Goal: Find specific page/section: Find specific page/section

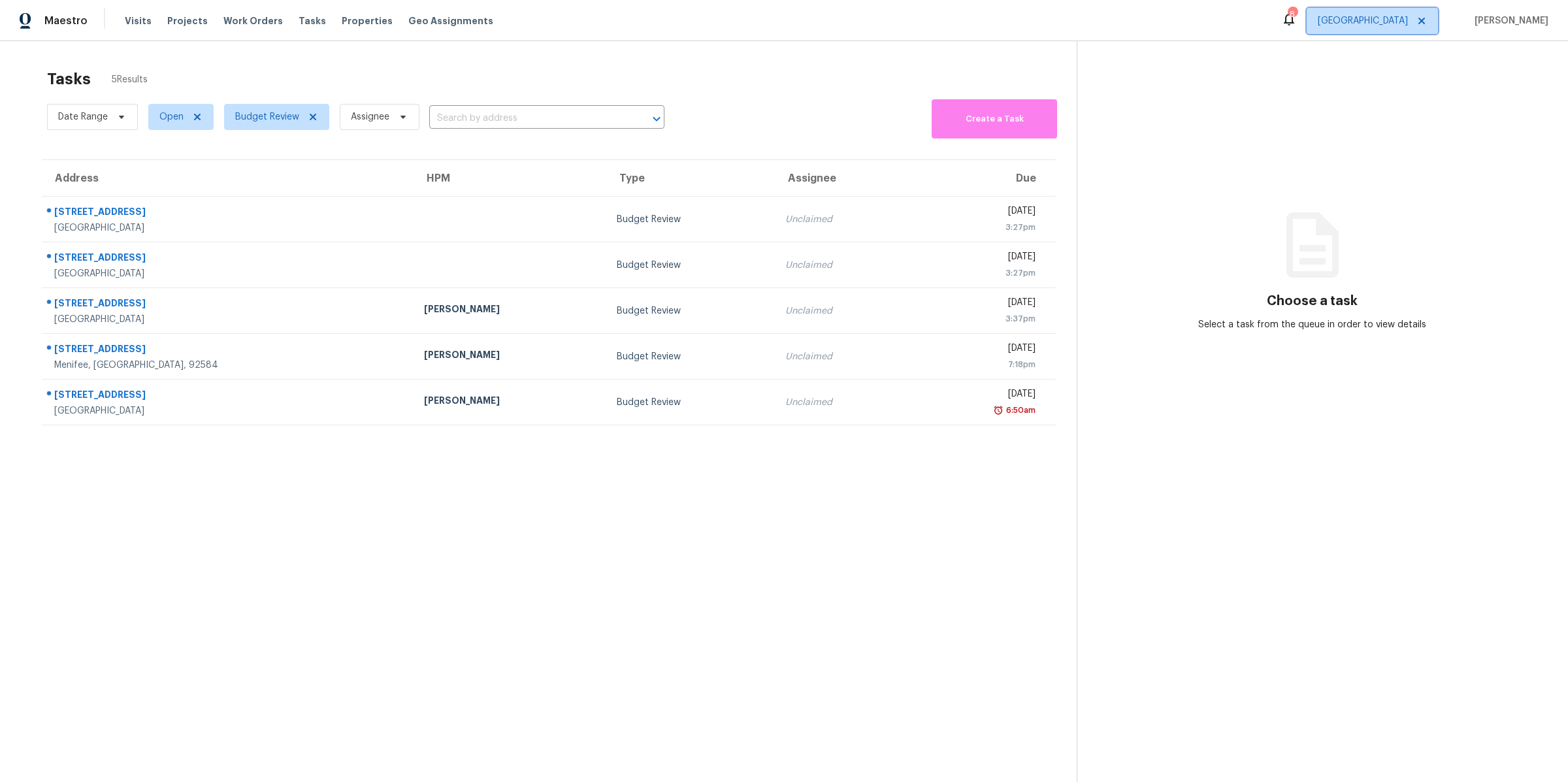
click at [1399, 21] on span "[GEOGRAPHIC_DATA]" at bounding box center [1363, 21] width 91 height 13
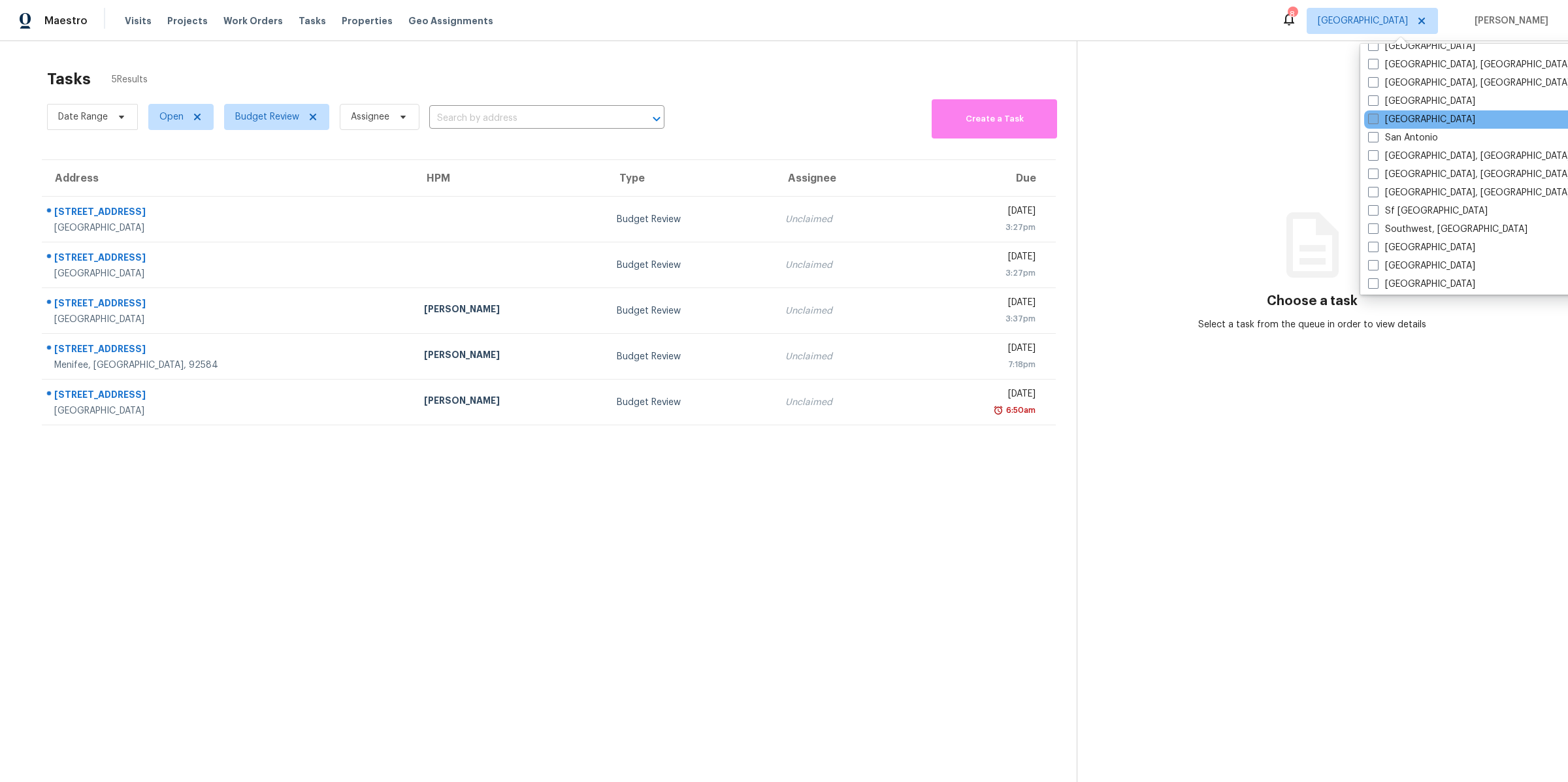
scroll to position [874, 0]
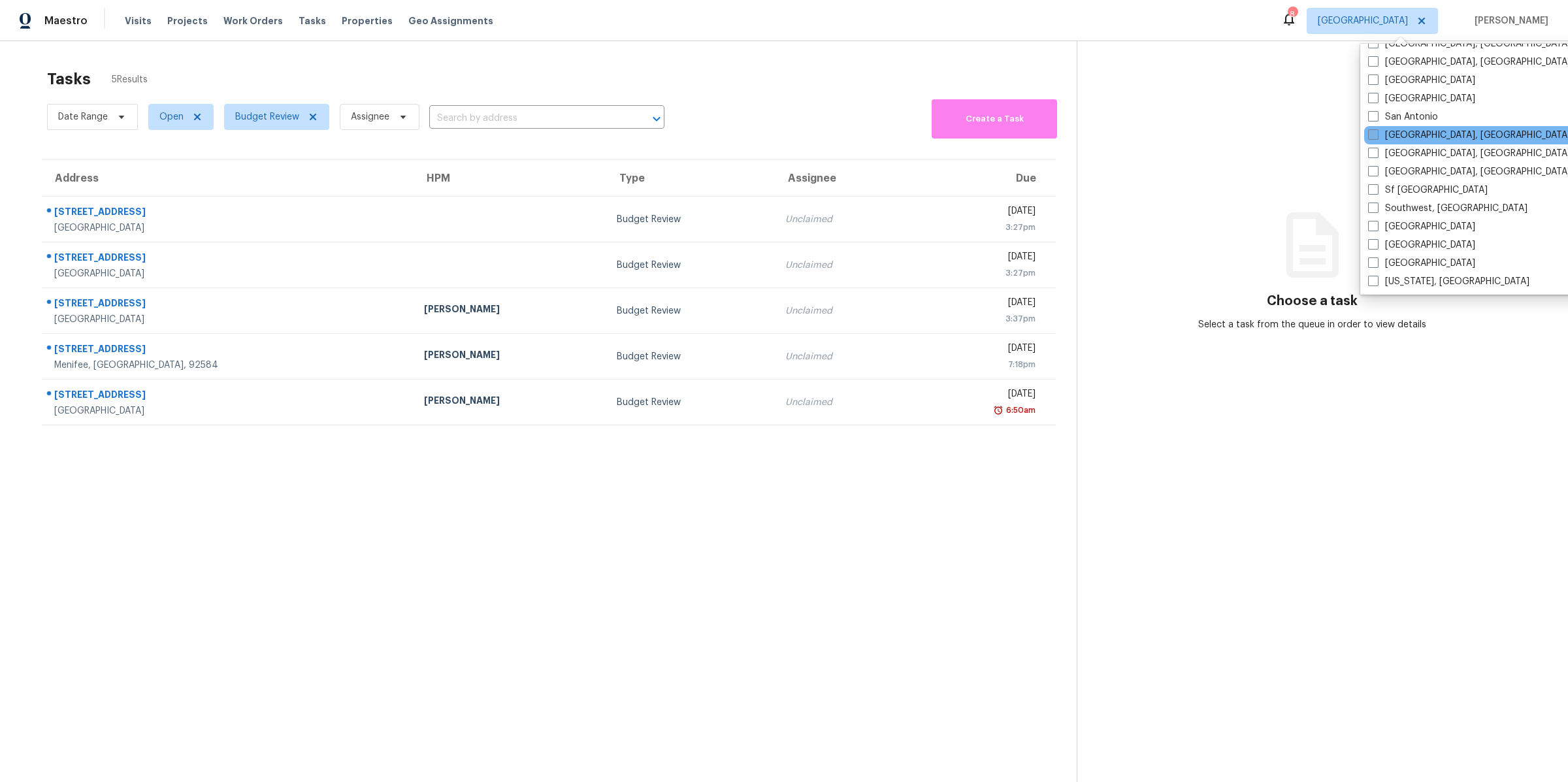
click at [1376, 134] on span at bounding box center [1373, 134] width 10 height 10
click at [1376, 134] on input "[GEOGRAPHIC_DATA], [GEOGRAPHIC_DATA]" at bounding box center [1372, 133] width 9 height 9
checkbox input "true"
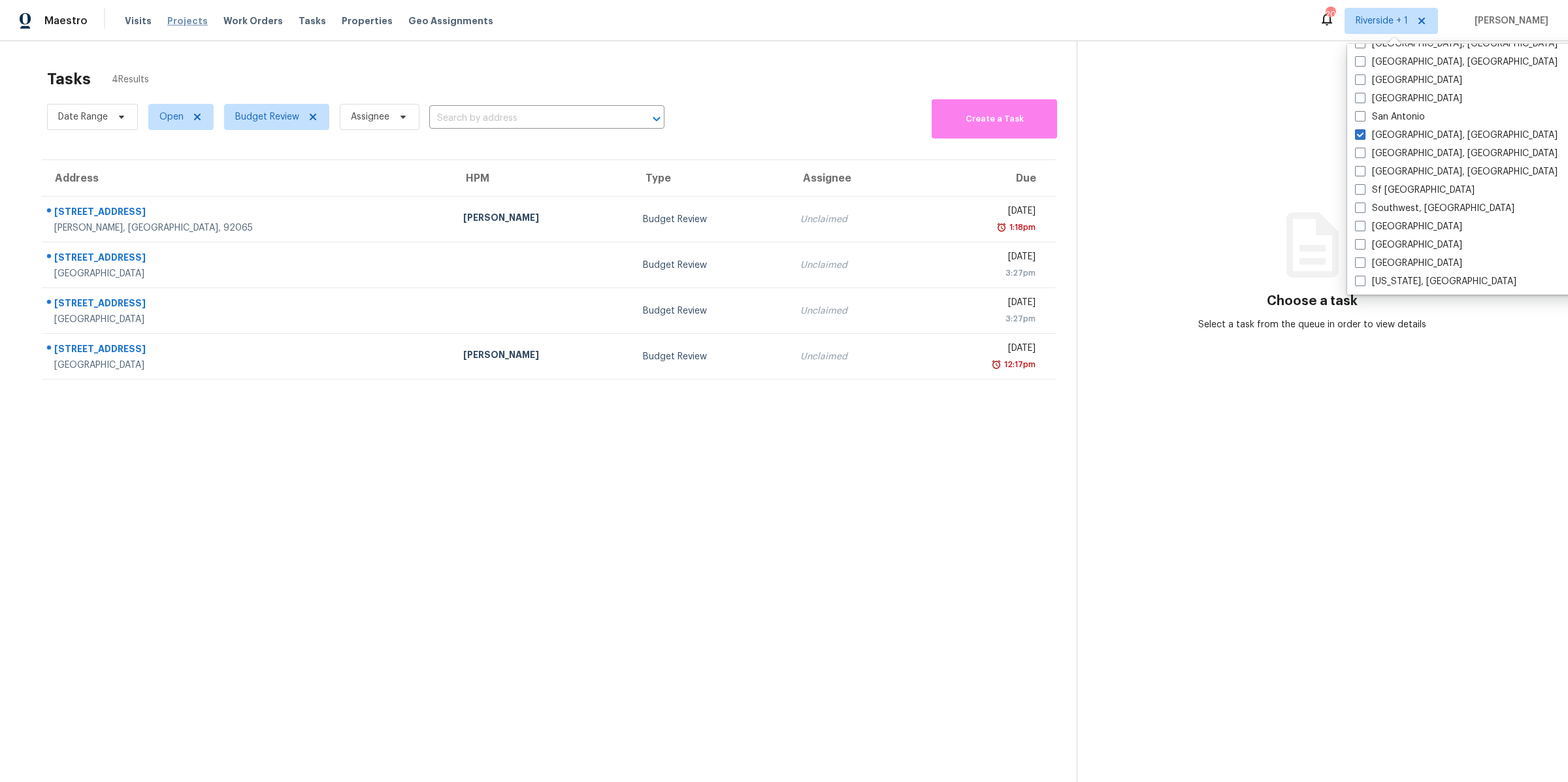
click at [187, 25] on span "Projects" at bounding box center [187, 21] width 40 height 13
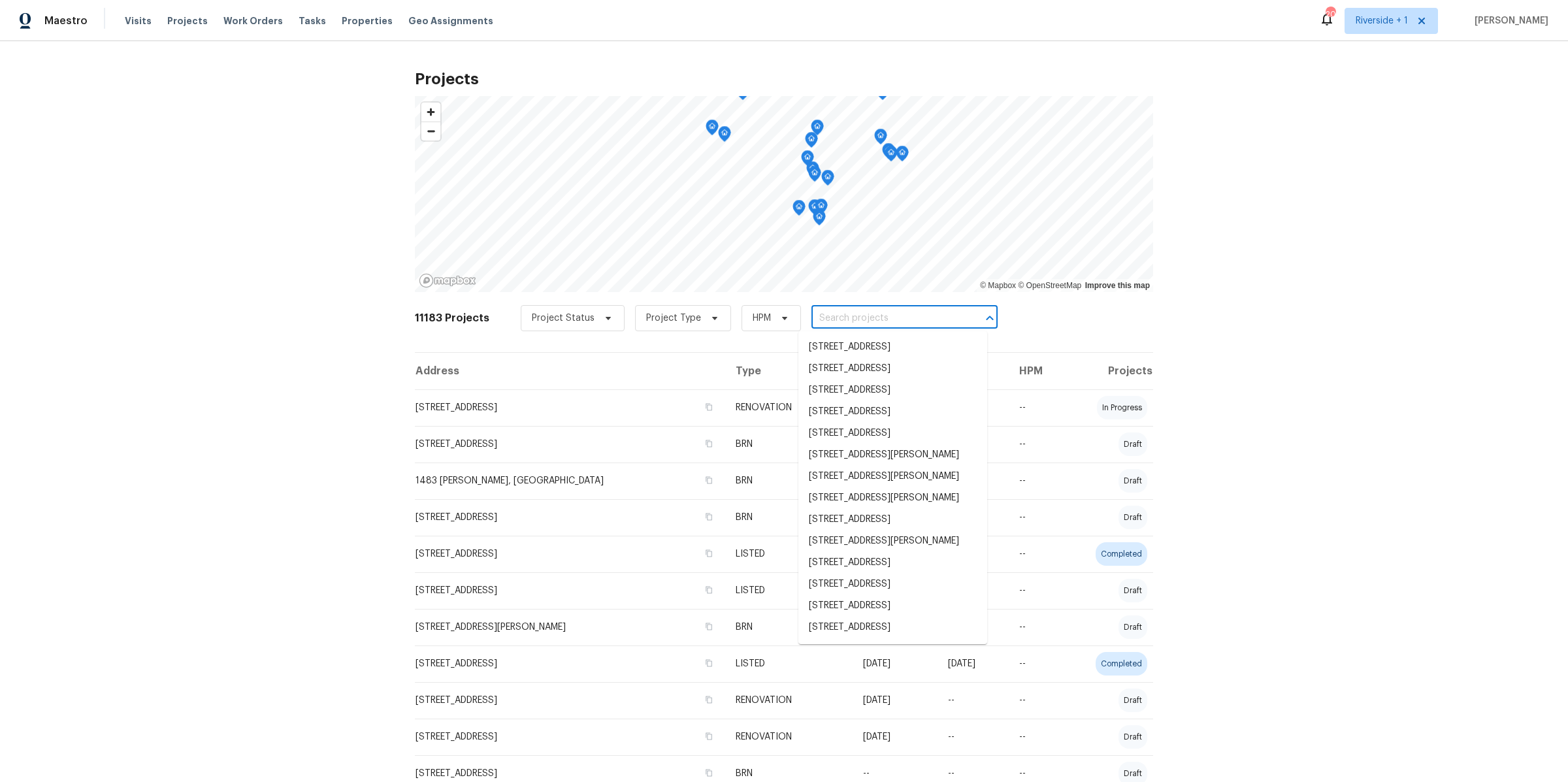
click at [844, 320] on input "text" at bounding box center [886, 318] width 149 height 21
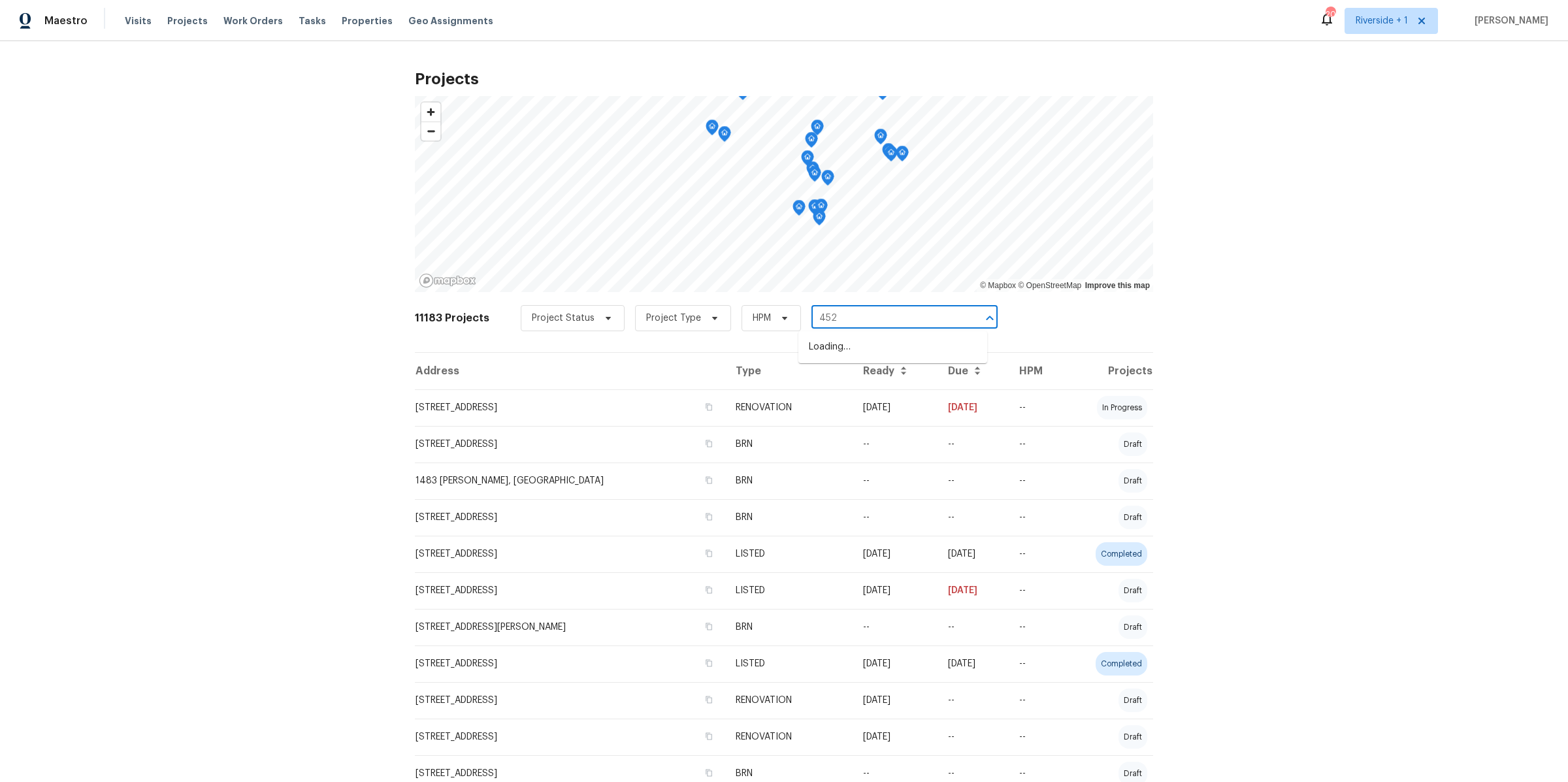
type input "4520"
click at [869, 379] on li "[STREET_ADDRESS]" at bounding box center [893, 368] width 189 height 21
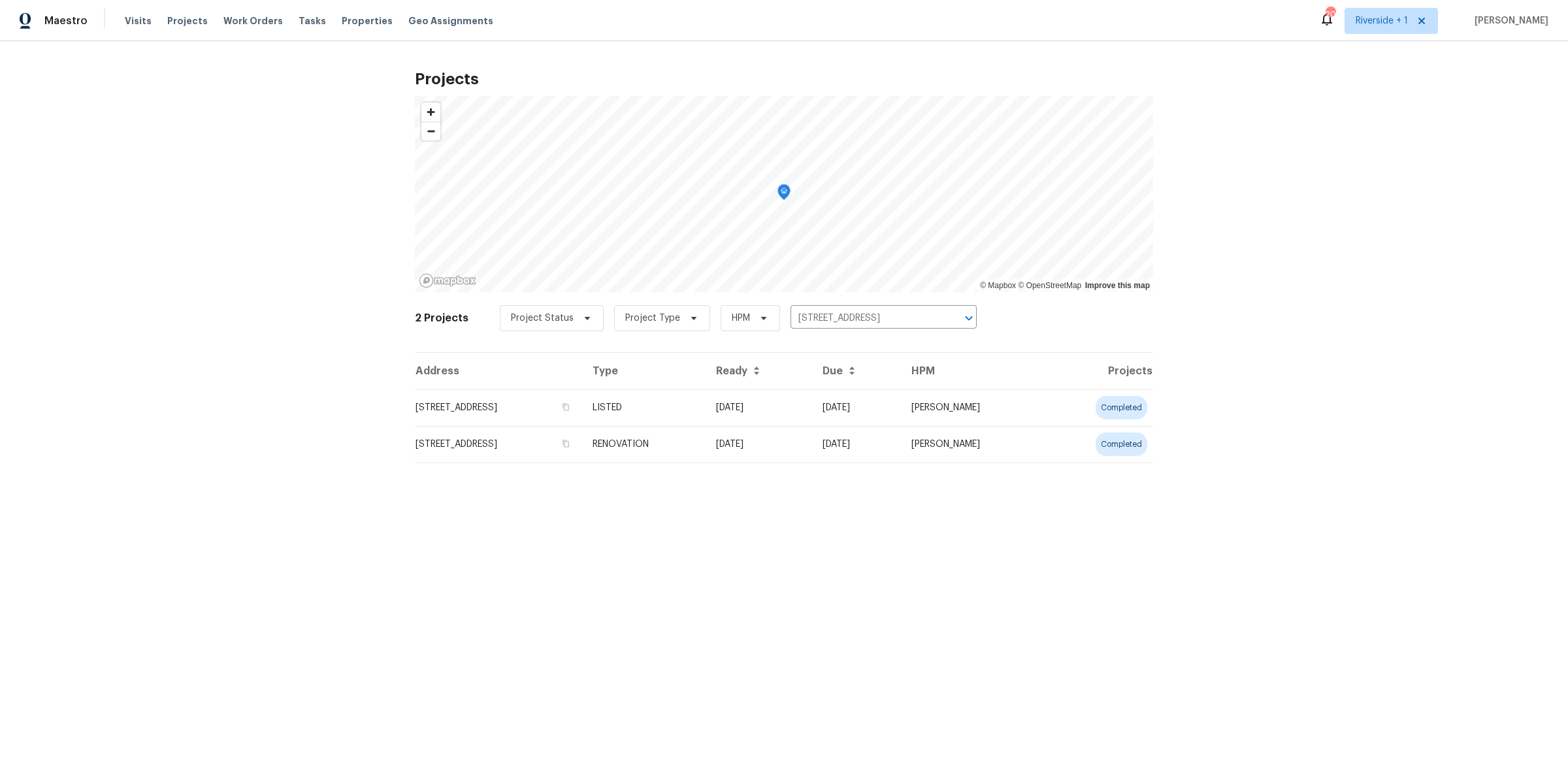
click at [812, 409] on td "[DATE]" at bounding box center [759, 407] width 106 height 37
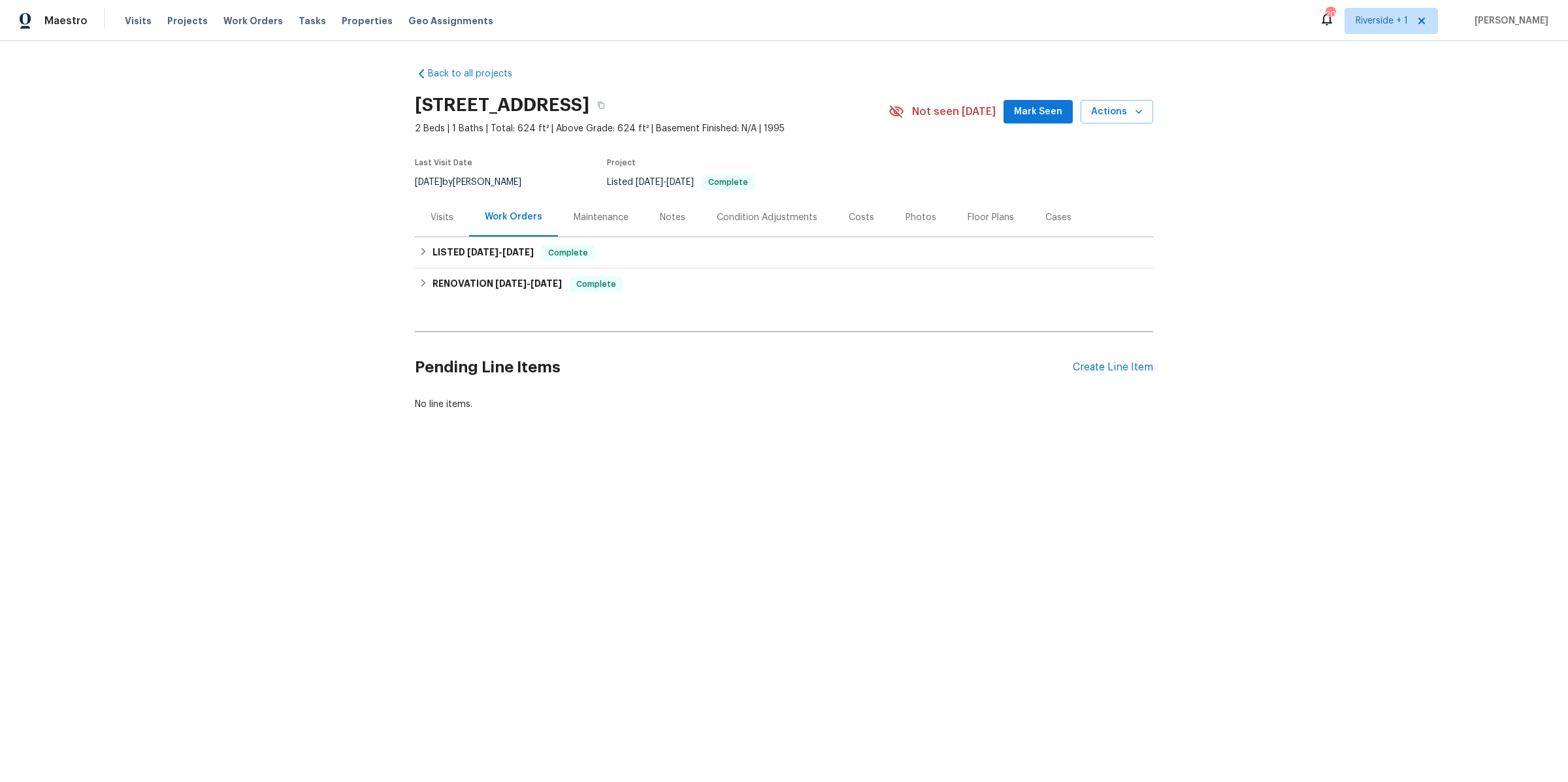
click at [907, 216] on div "Photos" at bounding box center [921, 218] width 31 height 13
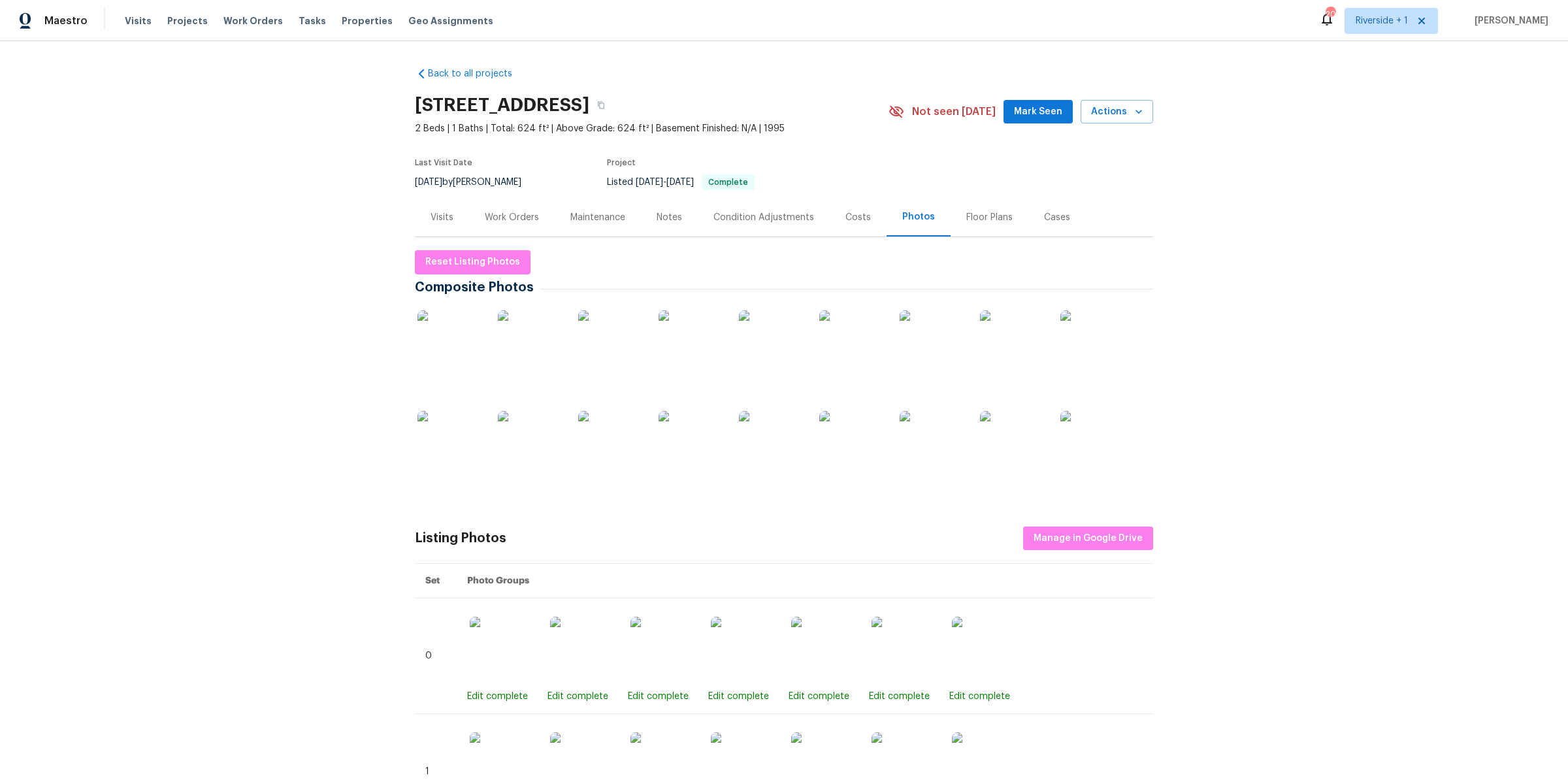
click at [437, 345] on img at bounding box center [450, 343] width 65 height 65
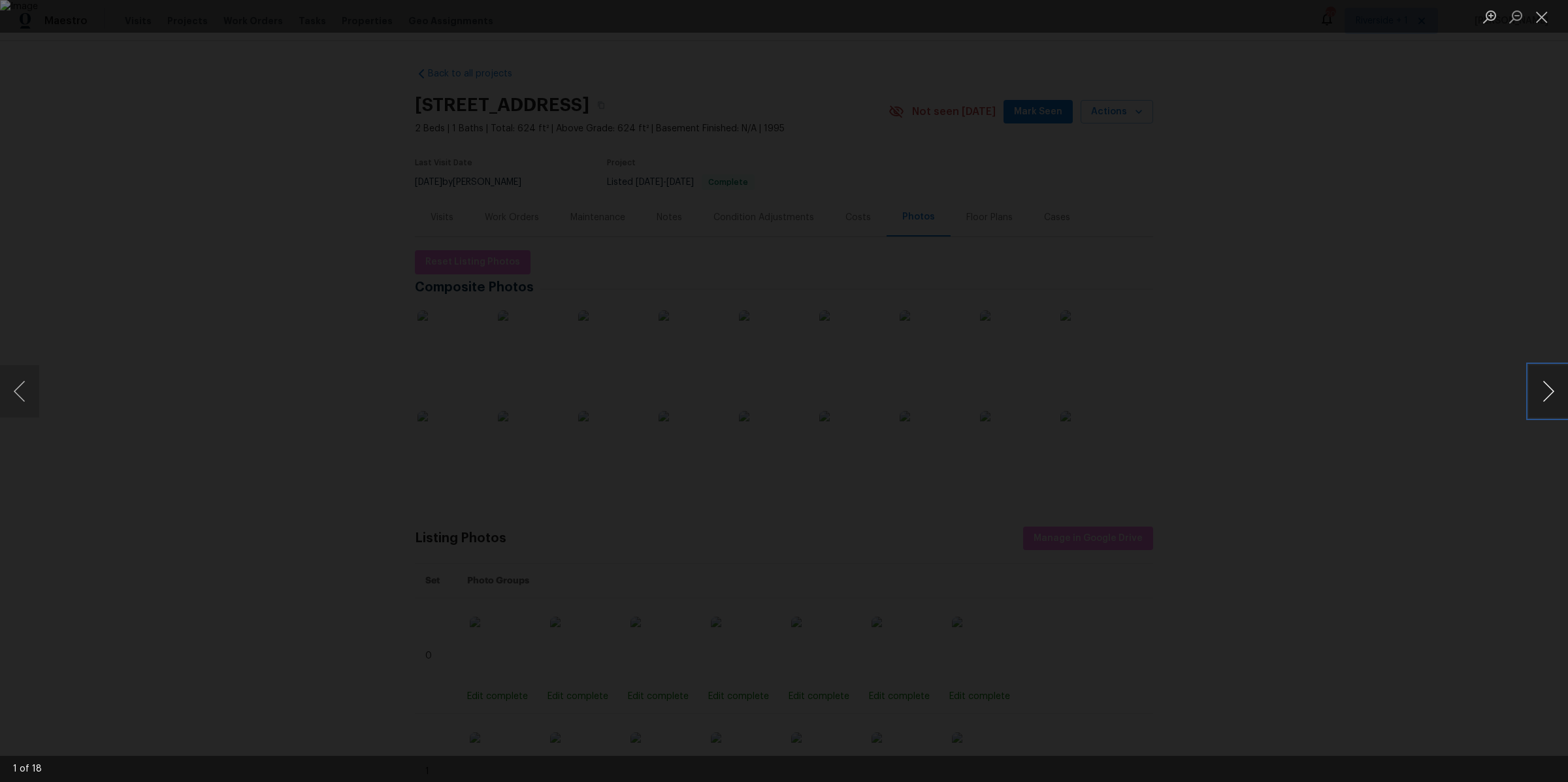
click at [1537, 372] on button "Next image" at bounding box center [1548, 391] width 39 height 52
click at [1547, 395] on button "Next image" at bounding box center [1548, 391] width 39 height 52
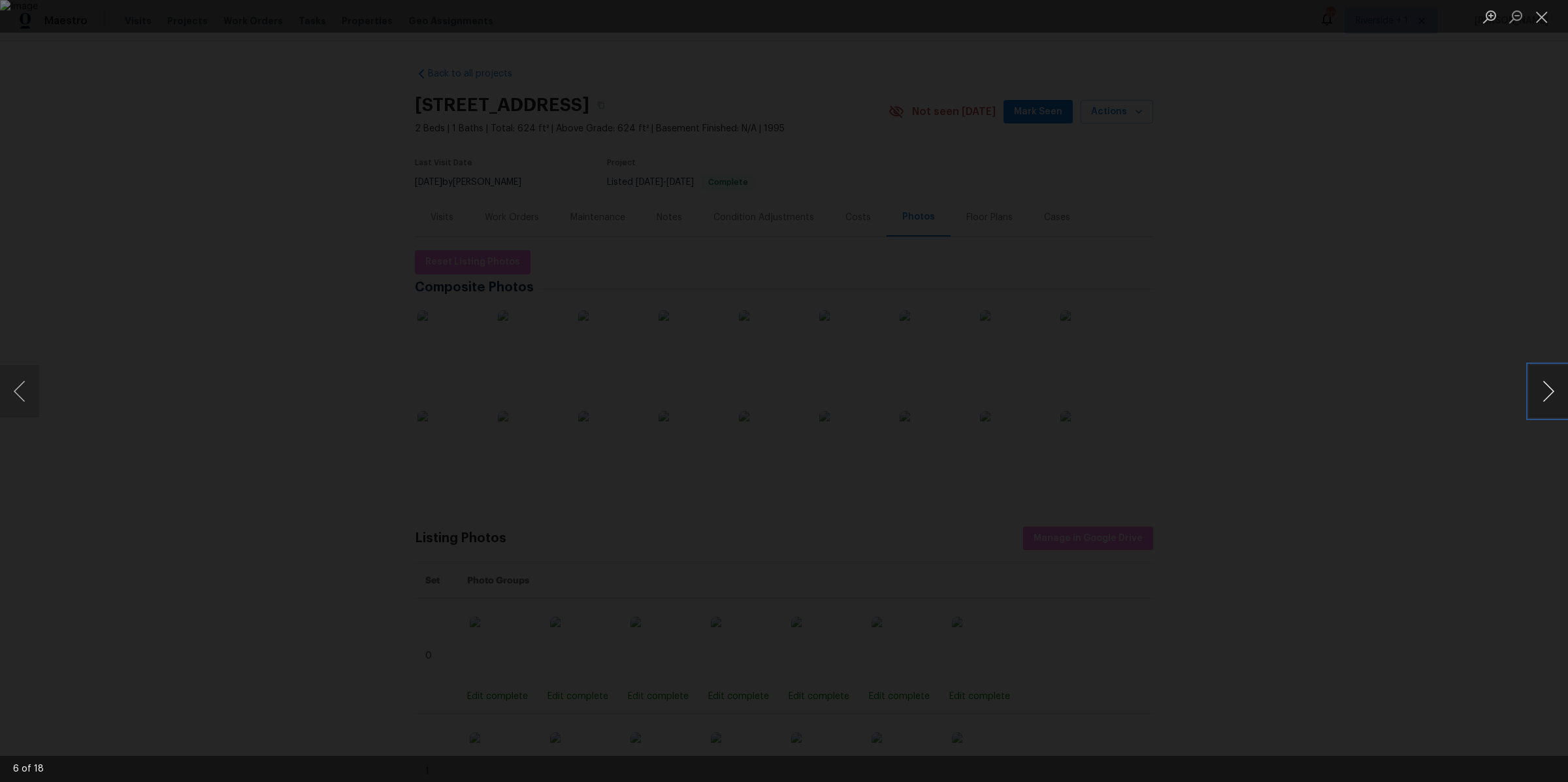
click at [1547, 394] on button "Next image" at bounding box center [1548, 391] width 39 height 52
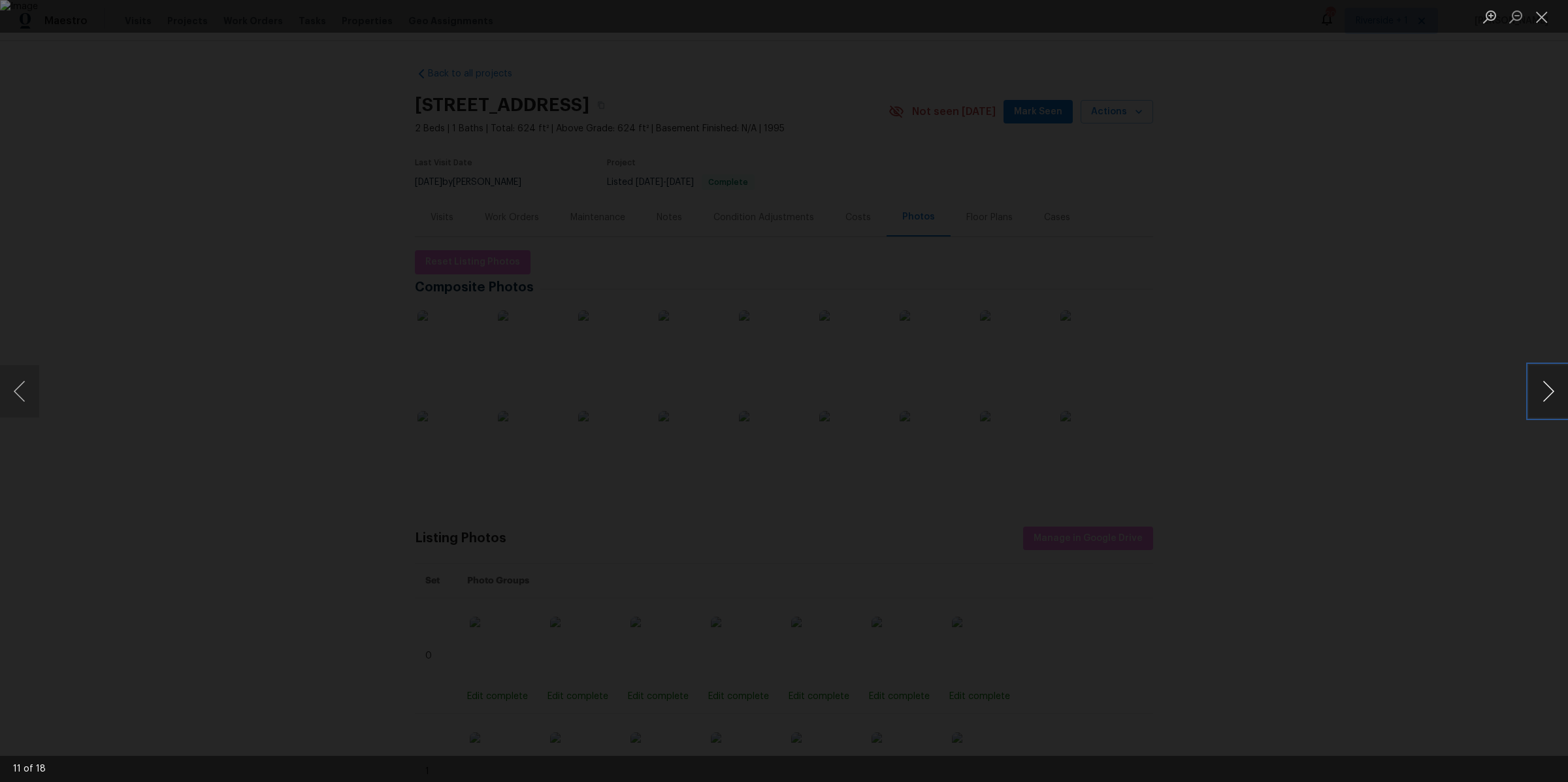
click at [1547, 394] on button "Next image" at bounding box center [1548, 391] width 39 height 52
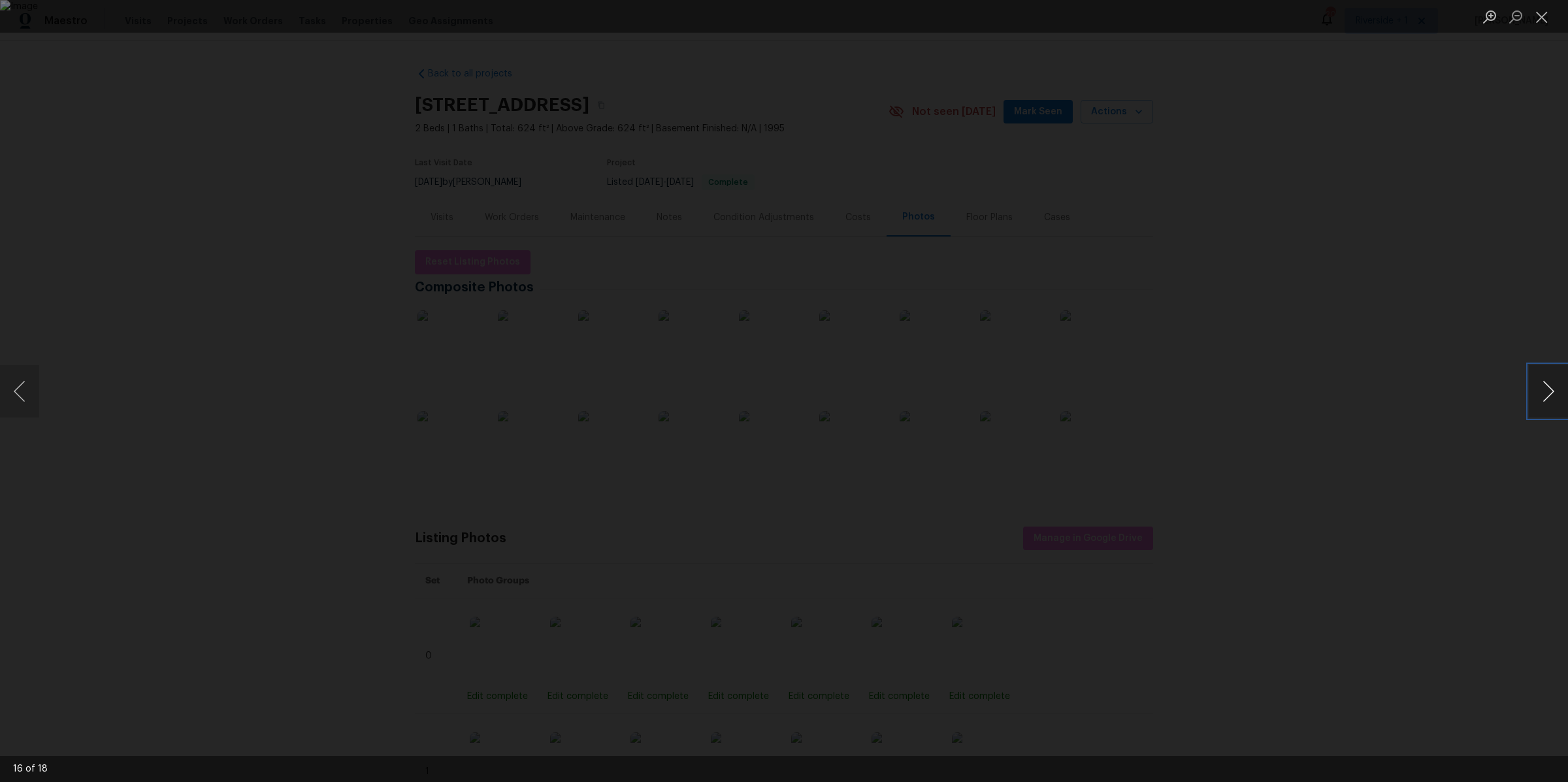
click at [1547, 394] on button "Next image" at bounding box center [1548, 391] width 39 height 52
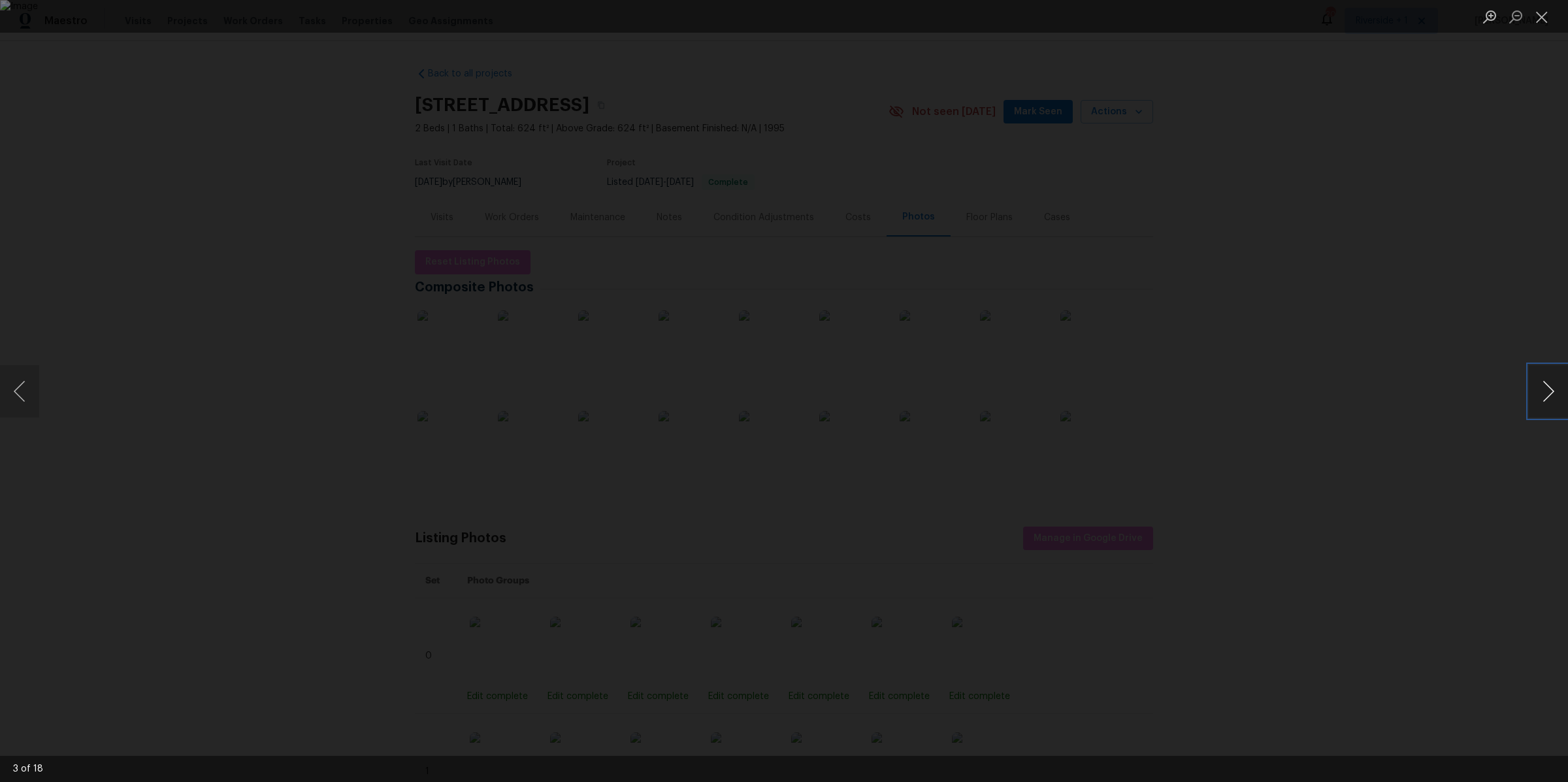
click at [1547, 394] on button "Next image" at bounding box center [1548, 391] width 39 height 52
click at [1313, 343] on div "Lightbox" at bounding box center [784, 391] width 1568 height 782
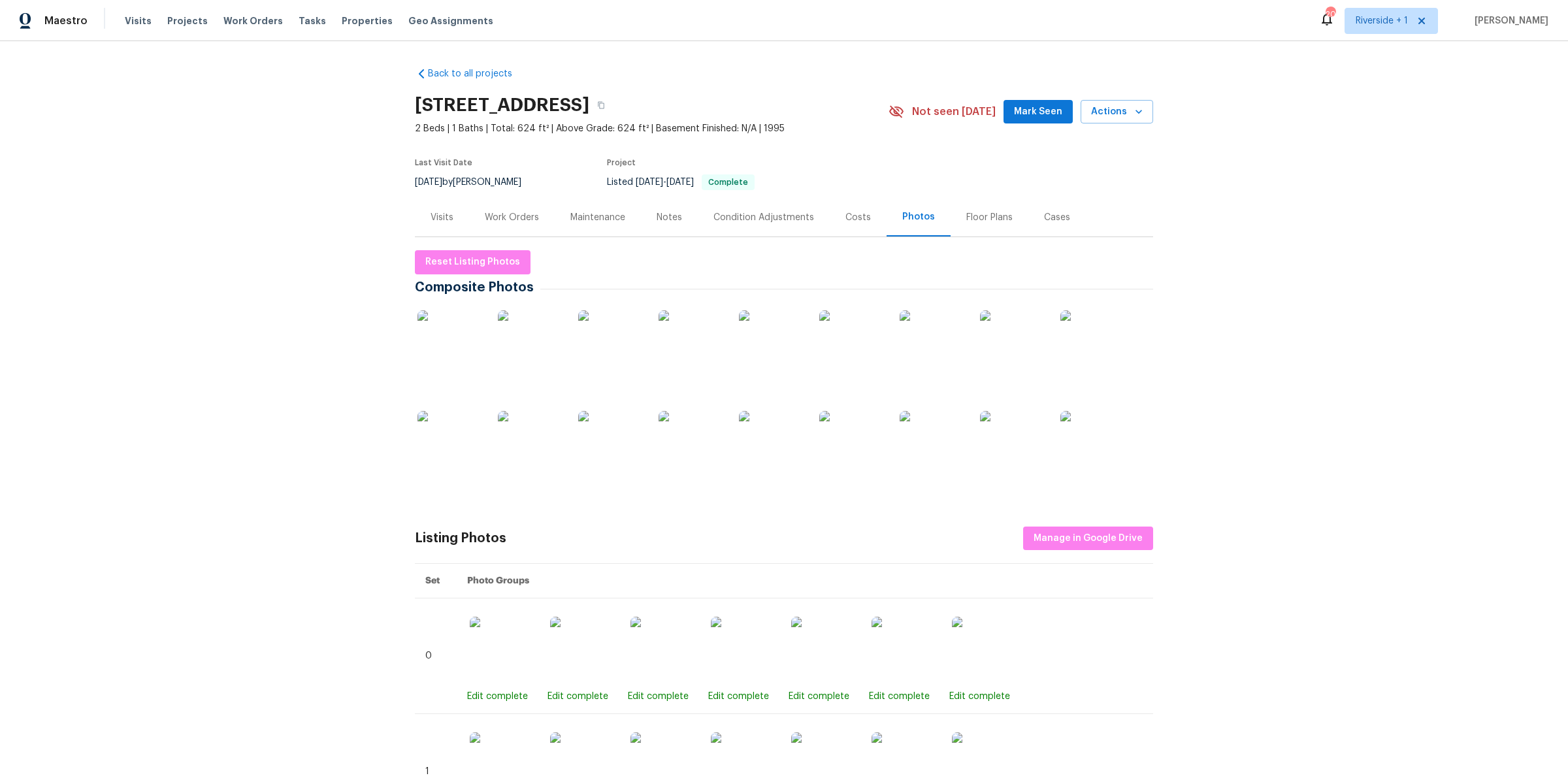
click at [509, 214] on div "Work Orders" at bounding box center [512, 218] width 54 height 13
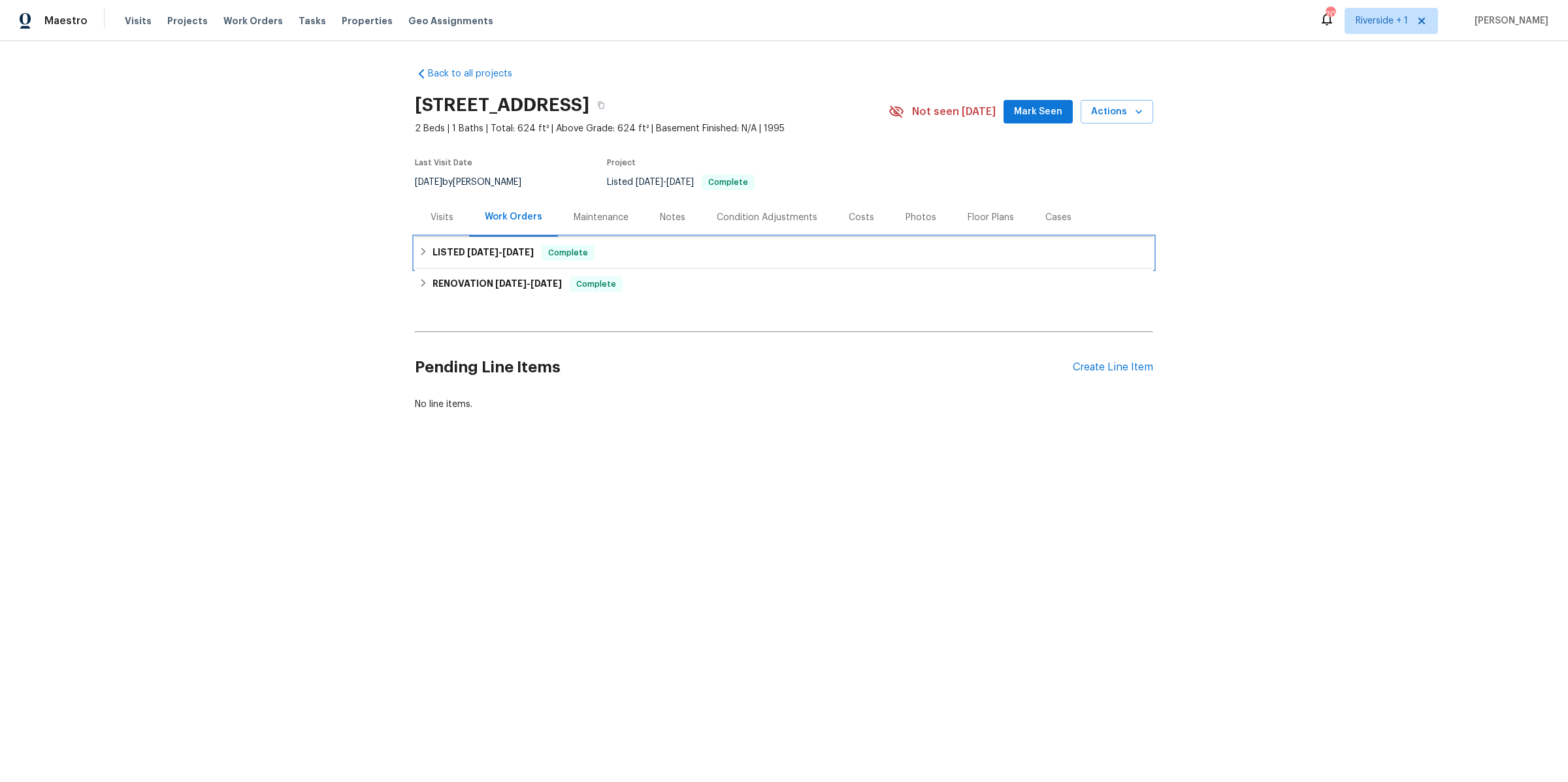
click at [491, 252] on span "[DATE] - [DATE]" at bounding box center [500, 252] width 67 height 10
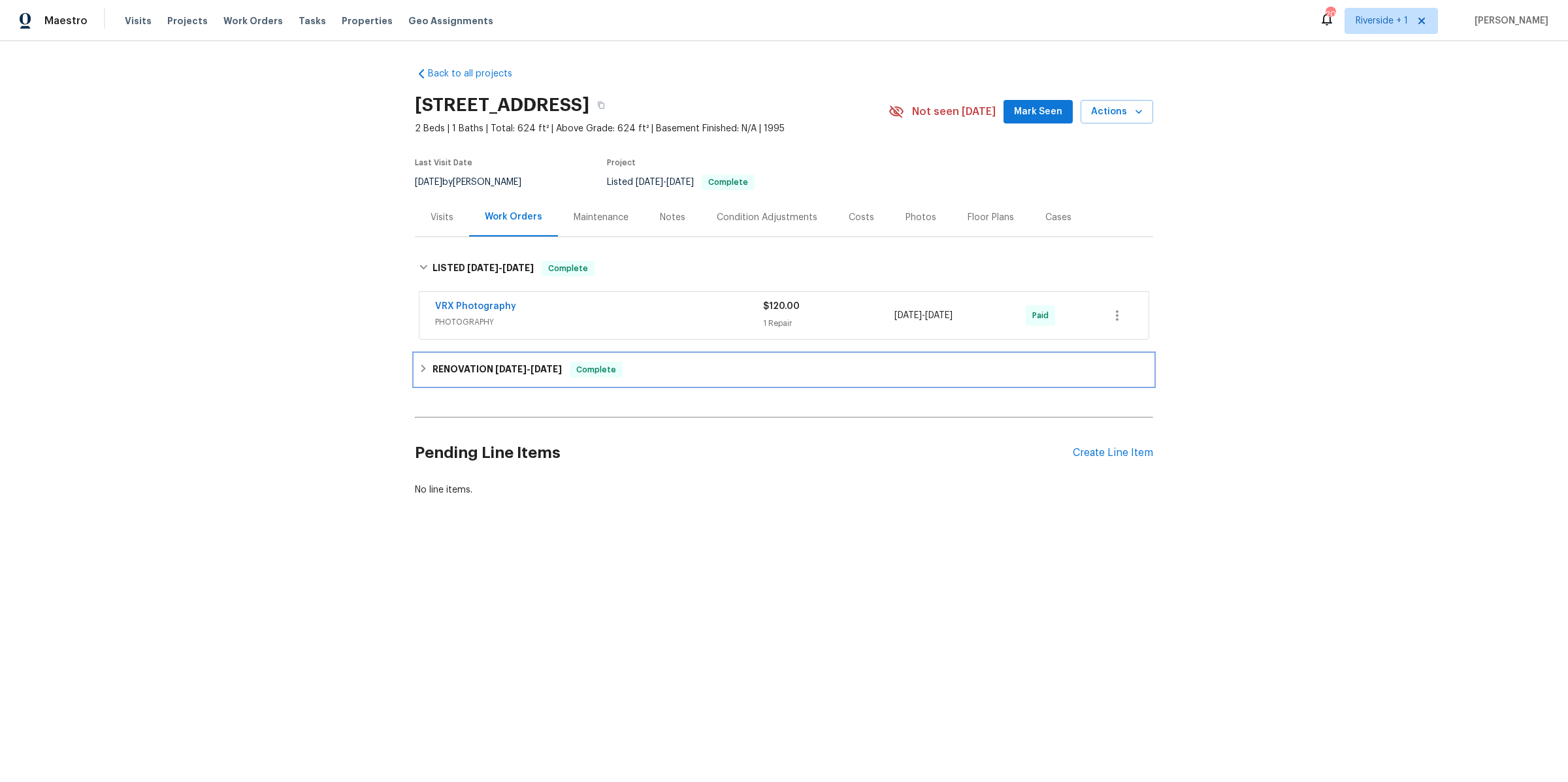
click at [475, 364] on h6 "RENOVATION [DATE] - [DATE]" at bounding box center [497, 370] width 129 height 16
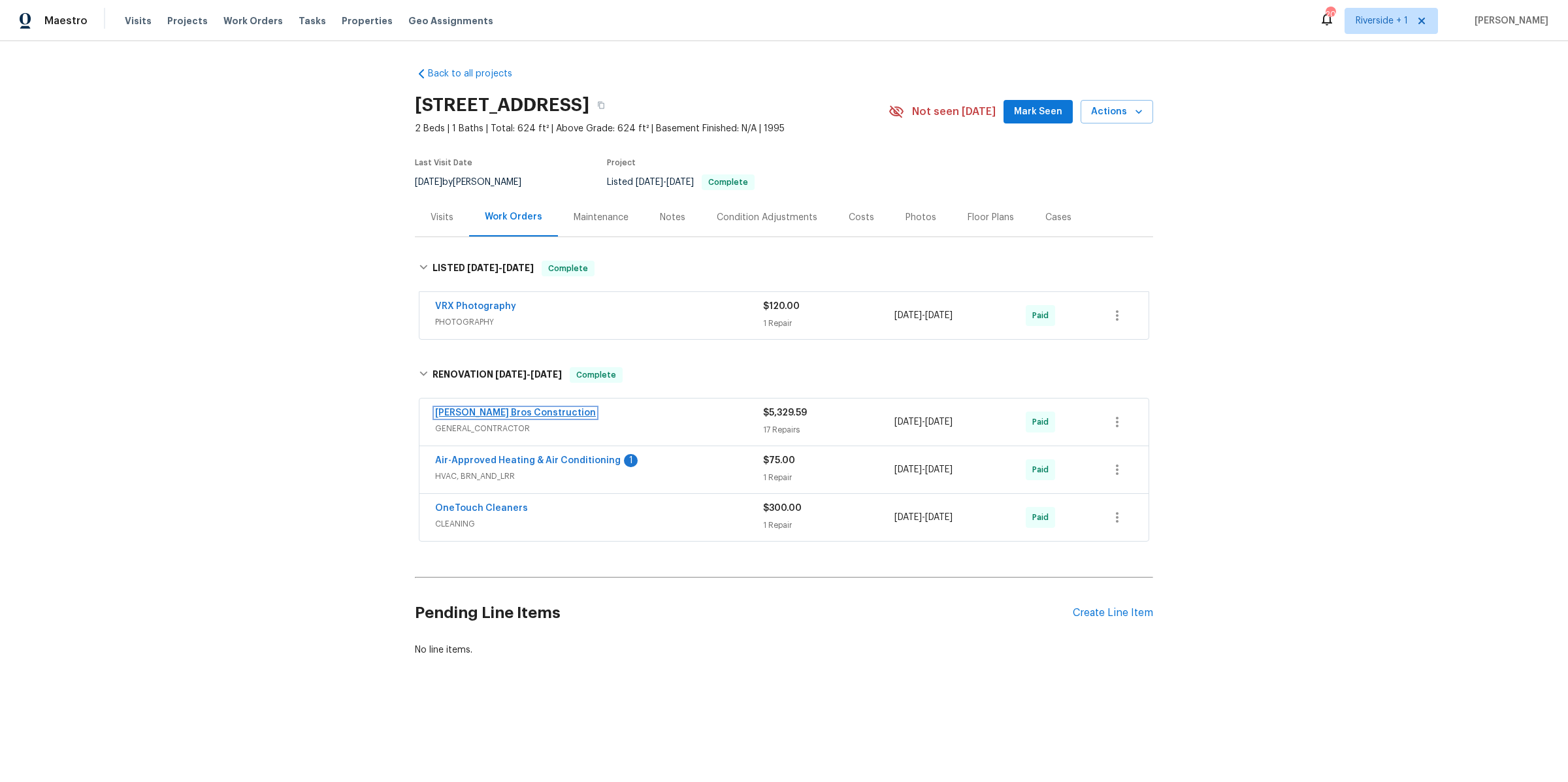
click at [524, 417] on link "[PERSON_NAME] Bros Construction" at bounding box center [515, 413] width 160 height 10
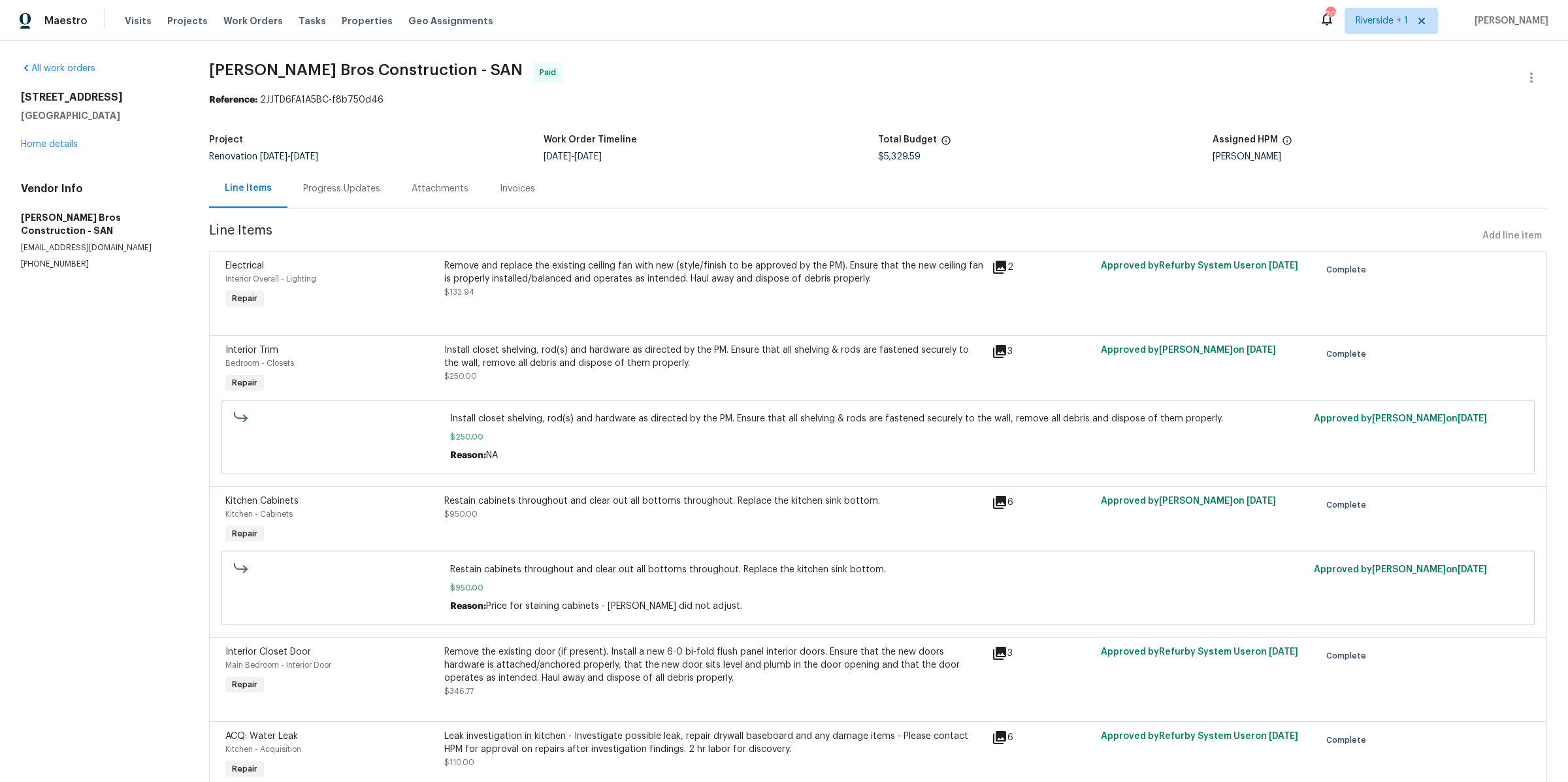
drag, startPoint x: 119, startPoint y: 98, endPoint x: 17, endPoint y: 109, distance: 102.6
drag, startPoint x: 21, startPoint y: 98, endPoint x: 110, endPoint y: 124, distance: 92.7
click at [109, 124] on div "[STREET_ADDRESS] Home details" at bounding box center [98, 121] width 156 height 60
copy div "[STREET_ADDRESS]"
